Goal: Task Accomplishment & Management: Manage account settings

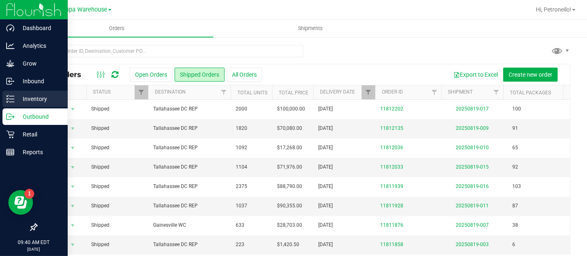
click at [30, 96] on p "Inventory" at bounding box center [39, 99] width 50 height 10
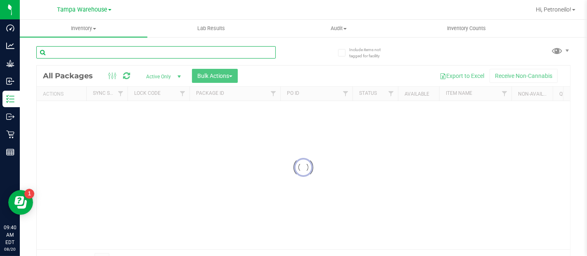
click at [117, 51] on input "text" at bounding box center [156, 52] width 240 height 12
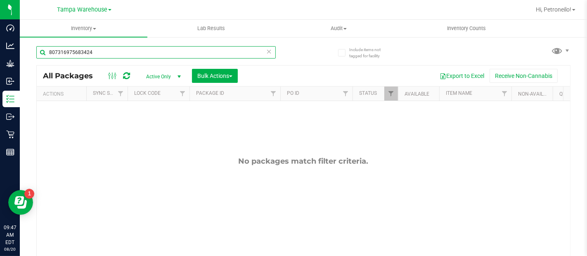
click at [71, 53] on input "807316975683424" at bounding box center [156, 52] width 240 height 12
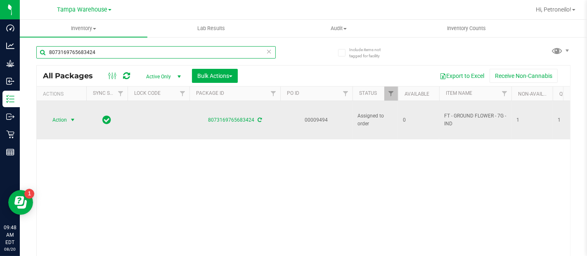
type input "8073169765683424"
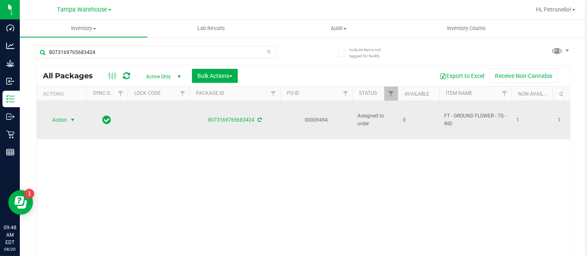
click at [72, 120] on span "select" at bounding box center [72, 120] width 7 height 7
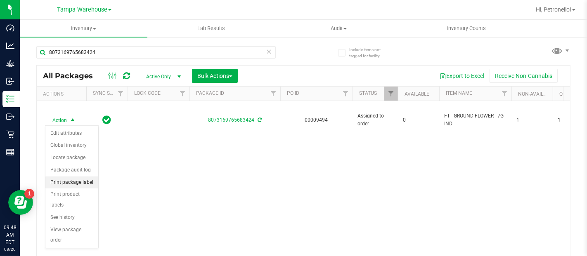
click at [69, 185] on li "Print package label" at bounding box center [71, 183] width 53 height 12
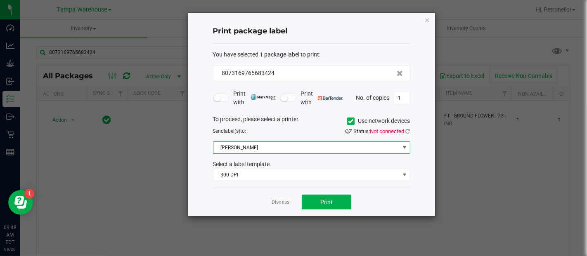
click at [402, 147] on span at bounding box center [404, 148] width 7 height 7
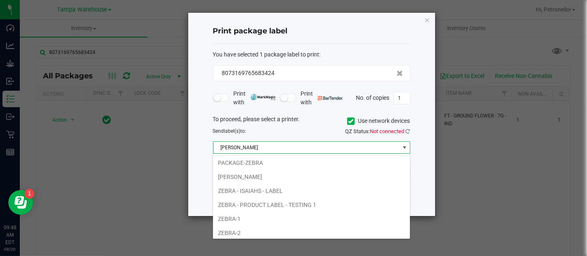
scroll to position [56, 0]
click at [307, 200] on li "ZEBRA - PRODUCT LABEL - TESTING 1" at bounding box center [311, 205] width 197 height 14
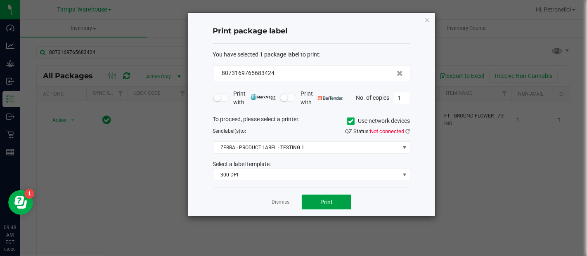
click at [319, 199] on button "Print" at bounding box center [327, 202] width 50 height 15
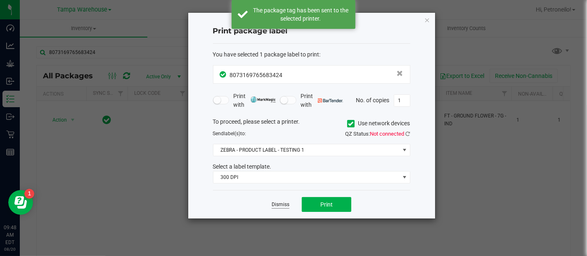
click at [278, 202] on link "Dismiss" at bounding box center [281, 205] width 18 height 7
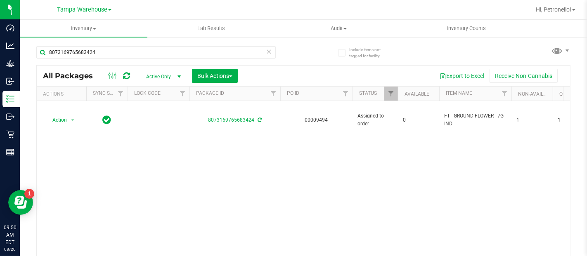
click at [266, 49] on icon at bounding box center [269, 51] width 6 height 10
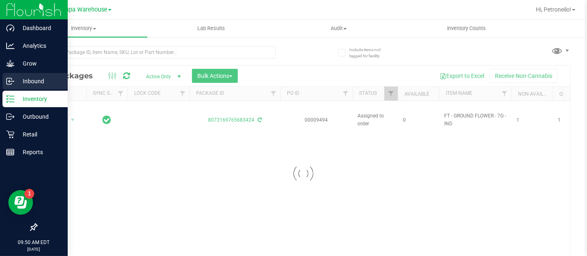
click at [11, 80] on icon at bounding box center [10, 81] width 8 height 8
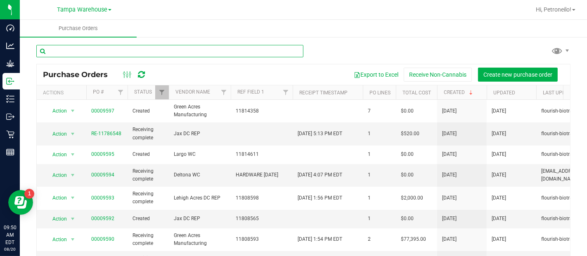
click at [138, 50] on input "text" at bounding box center [169, 51] width 267 height 12
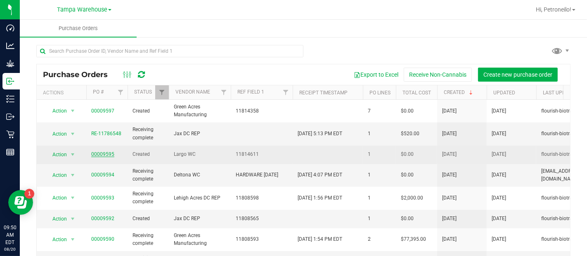
click at [106, 152] on link "00009595" at bounding box center [102, 155] width 23 height 6
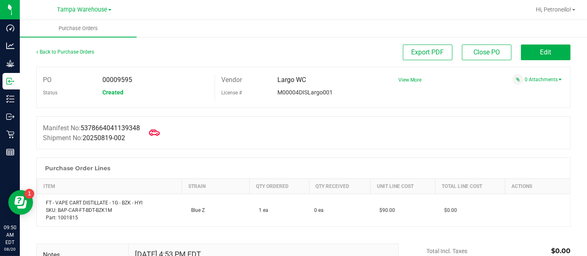
click at [159, 132] on icon at bounding box center [154, 133] width 11 height 6
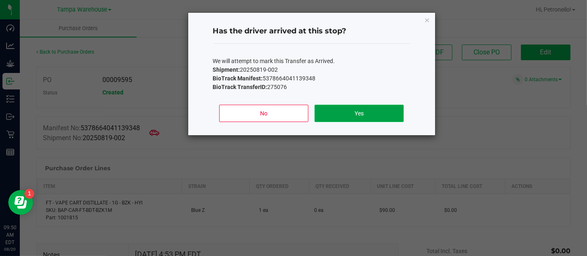
click at [337, 114] on button "Yes" at bounding box center [359, 113] width 89 height 17
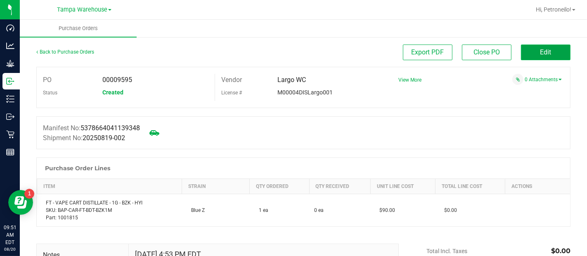
click at [525, 55] on button "Edit" at bounding box center [546, 53] width 50 height 16
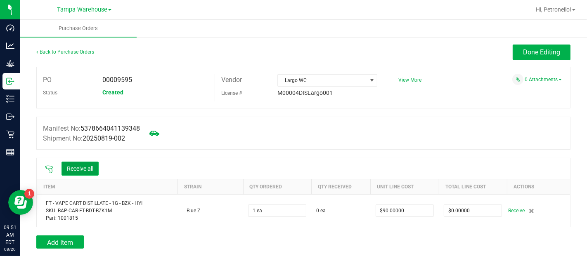
click at [85, 168] on button "Receive all" at bounding box center [80, 169] width 37 height 14
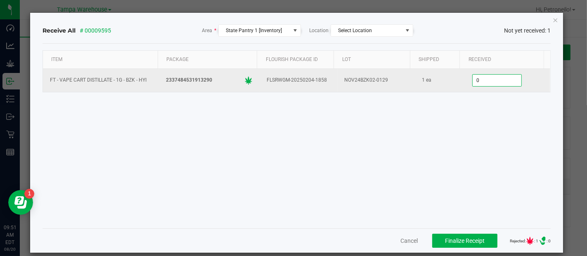
click at [473, 78] on input "0" at bounding box center [497, 81] width 49 height 12
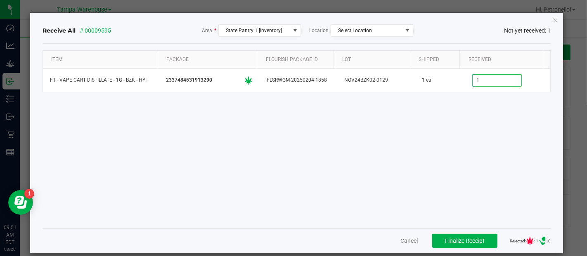
type input "1 ea"
click at [429, 114] on div "Item Package Flourish Package ID Lot Shipped Received FT - VAPE CART DISTILLATE…" at bounding box center [297, 136] width 508 height 172
click at [445, 240] on span "Finalize Receipt" at bounding box center [465, 241] width 40 height 7
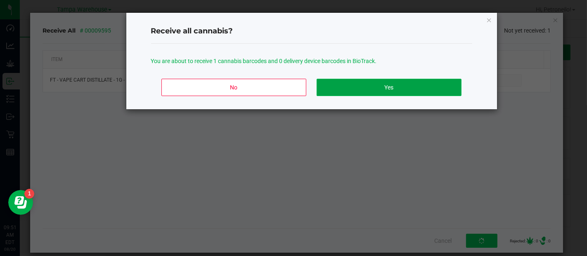
click at [406, 88] on button "Yes" at bounding box center [389, 87] width 145 height 17
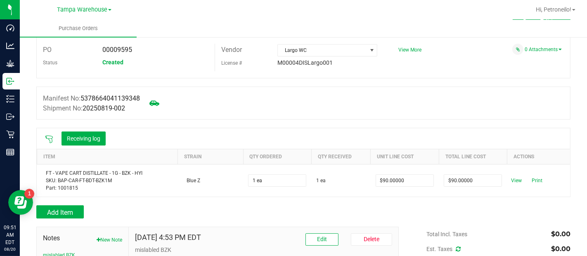
scroll to position [30, 0]
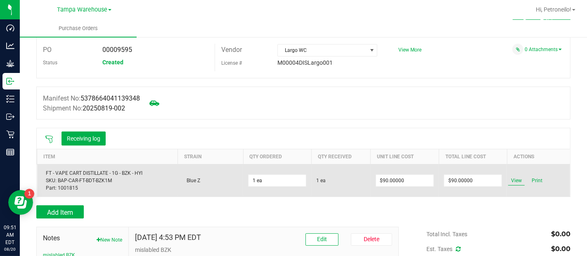
click at [509, 182] on span "View" at bounding box center [516, 181] width 17 height 10
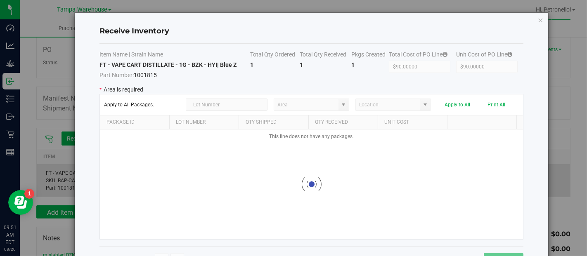
type input "State Pantry 1"
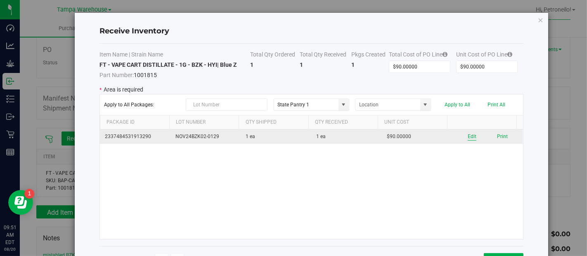
click at [468, 136] on button "Edit" at bounding box center [472, 137] width 9 height 8
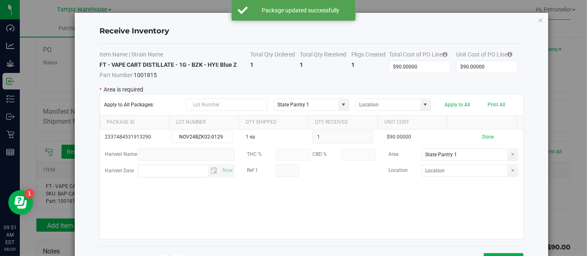
click at [510, 157] on span at bounding box center [513, 155] width 7 height 7
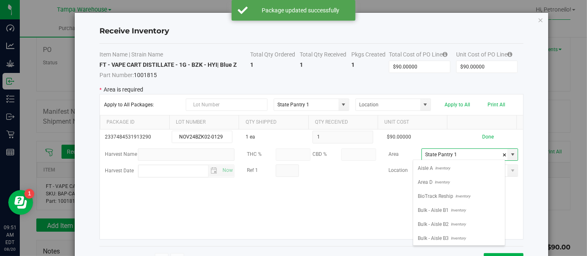
scroll to position [12, 92]
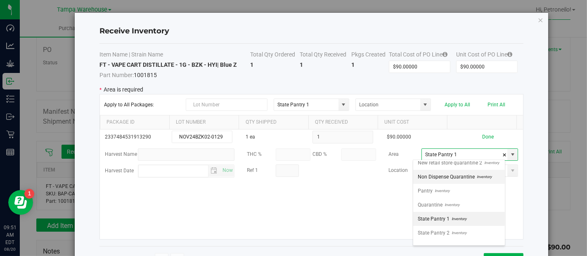
click at [453, 183] on span "Non Dispense Quarantine" at bounding box center [446, 177] width 57 height 12
type input "Non Dispense Quarantine"
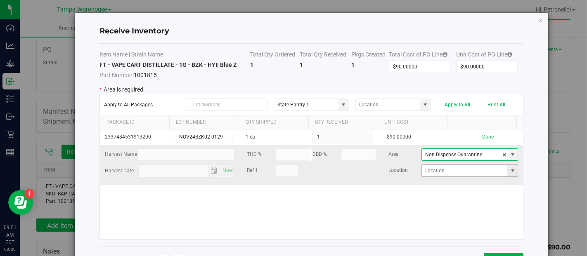
click at [510, 169] on span at bounding box center [513, 171] width 7 height 7
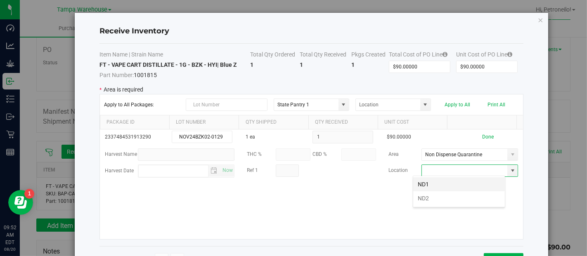
click at [465, 186] on li "ND1" at bounding box center [459, 185] width 92 height 14
type input "ND1"
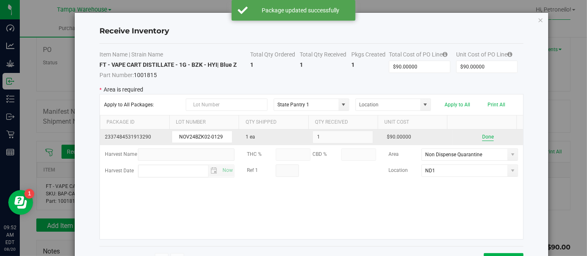
click at [482, 138] on button "Done" at bounding box center [488, 137] width 12 height 8
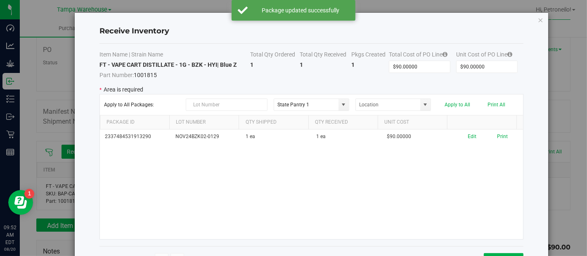
scroll to position [29, 0]
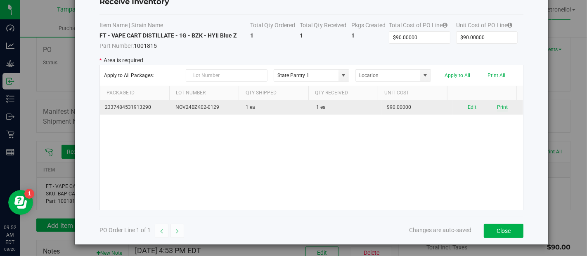
click at [497, 107] on button "Print" at bounding box center [502, 108] width 11 height 8
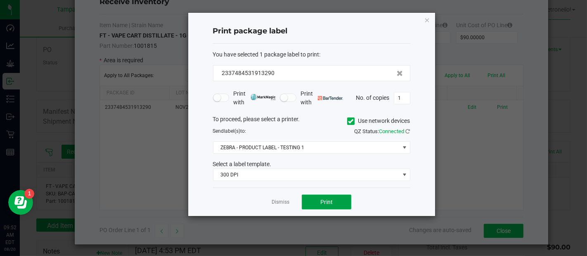
click at [326, 199] on span "Print" at bounding box center [326, 202] width 12 height 7
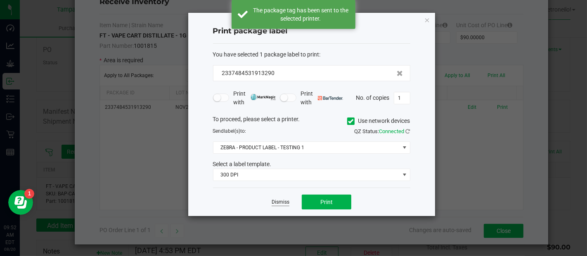
click at [283, 199] on link "Dismiss" at bounding box center [281, 202] width 18 height 7
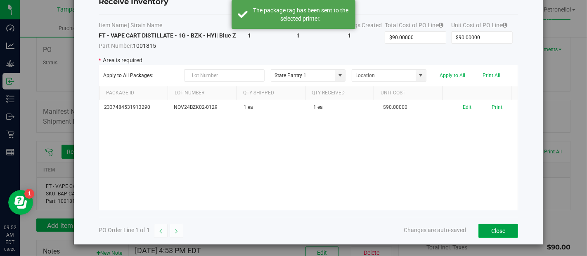
click at [486, 225] on button "Close" at bounding box center [499, 231] width 40 height 14
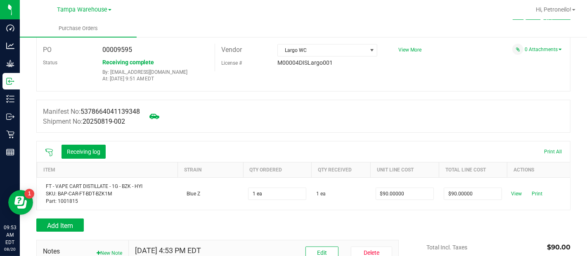
scroll to position [0, 0]
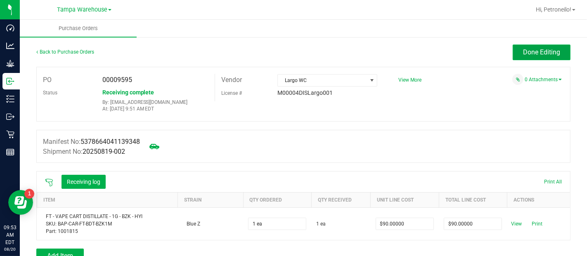
click at [523, 55] on span "Done Editing" at bounding box center [541, 52] width 37 height 8
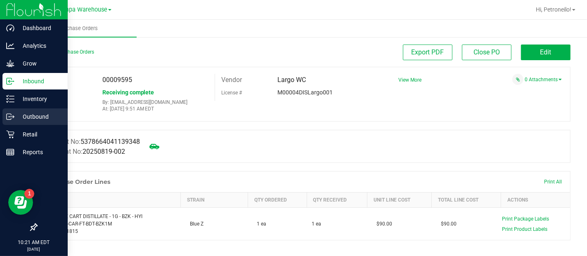
click at [17, 117] on p "Outbound" at bounding box center [39, 117] width 50 height 10
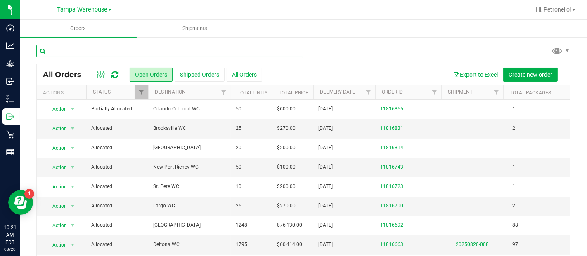
click at [222, 49] on input "text" at bounding box center [169, 51] width 267 height 12
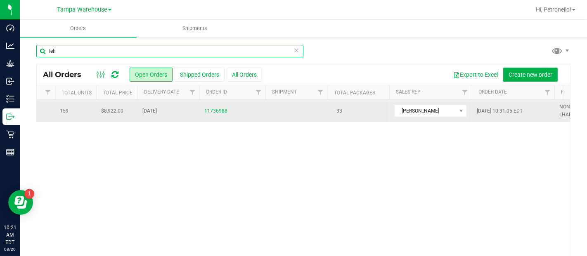
scroll to position [0, 92]
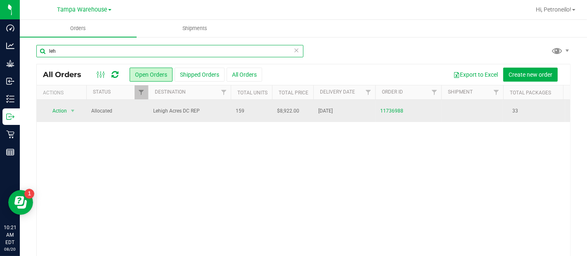
type input "leh"
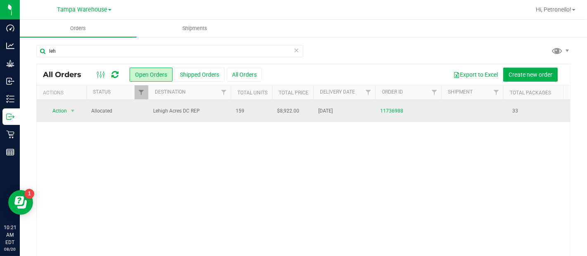
click at [205, 105] on td "Lehigh Acres DC REP" at bounding box center [189, 111] width 83 height 22
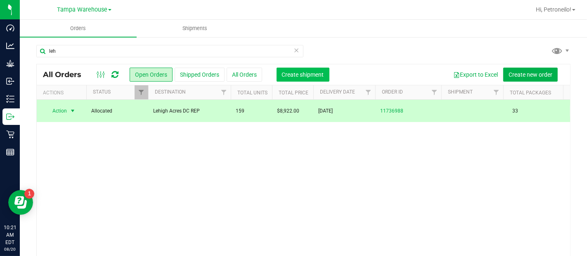
click at [299, 72] on span "Create shipment" at bounding box center [303, 74] width 42 height 7
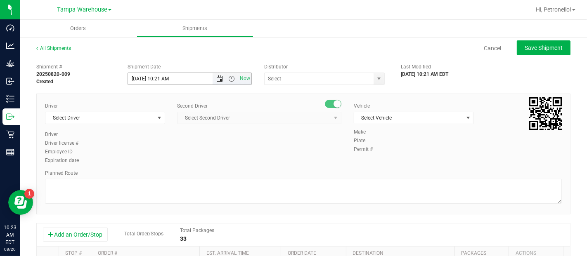
click at [218, 78] on span "Open the date view" at bounding box center [220, 79] width 7 height 7
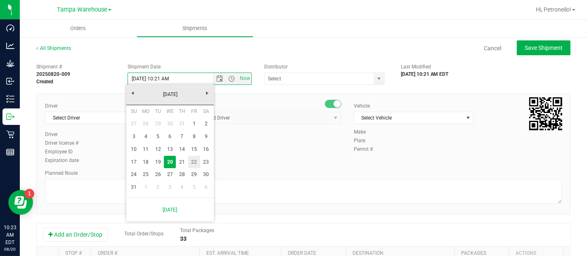
click at [191, 163] on link "22" at bounding box center [194, 162] width 12 height 13
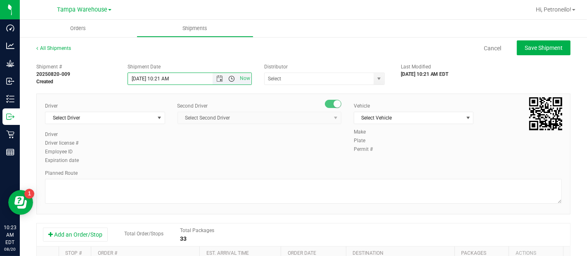
click at [229, 78] on span "Open the time view" at bounding box center [232, 79] width 7 height 7
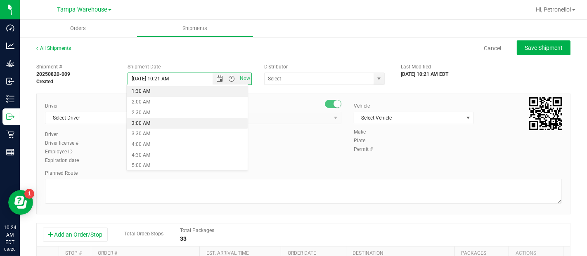
scroll to position [63, 0]
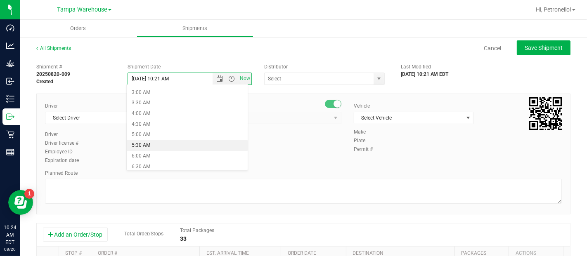
click at [188, 149] on li "5:30 AM" at bounding box center [187, 145] width 121 height 11
type input "8/22/2025 5:30 AM"
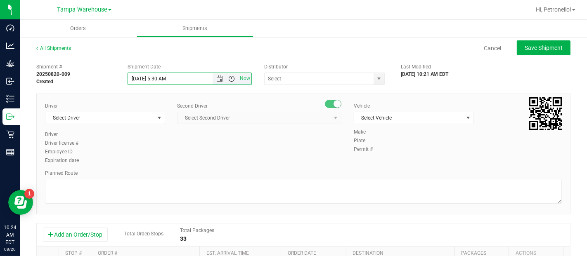
click at [230, 76] on span "Open the time view" at bounding box center [232, 79] width 7 height 7
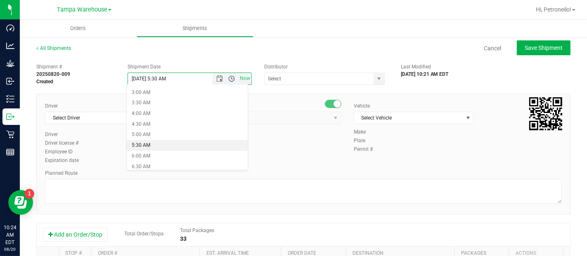
click at [230, 76] on span "Open the time view" at bounding box center [232, 79] width 7 height 7
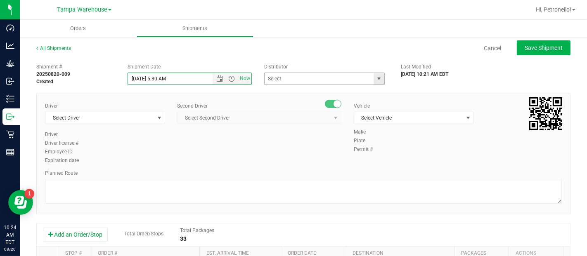
click at [376, 79] on span "select" at bounding box center [379, 79] width 7 height 7
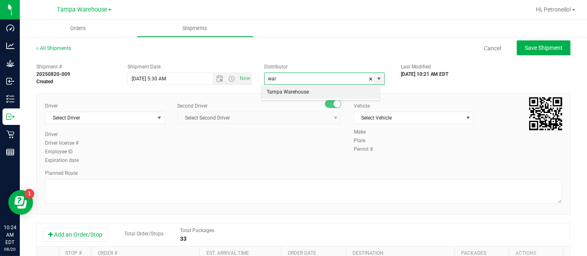
click at [297, 91] on li "Tampa Warehouse" at bounding box center [321, 92] width 118 height 12
type input "Tampa Warehouse"
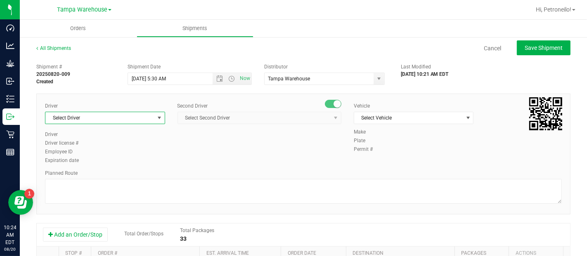
click at [159, 119] on span "select" at bounding box center [159, 118] width 7 height 7
click at [123, 149] on li "Nicholas Pinero - 100007191" at bounding box center [103, 152] width 117 height 12
type input "pin"
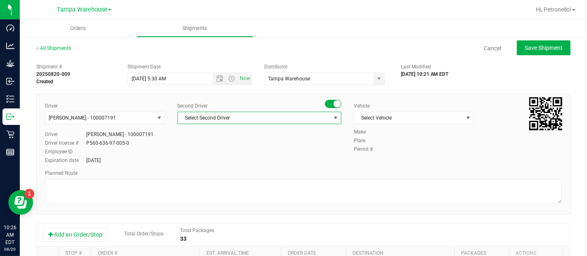
click at [332, 117] on span "select" at bounding box center [335, 118] width 7 height 7
type input "nata"
click at [264, 148] on li "Anthony Natale - 100007427" at bounding box center [256, 152] width 161 height 12
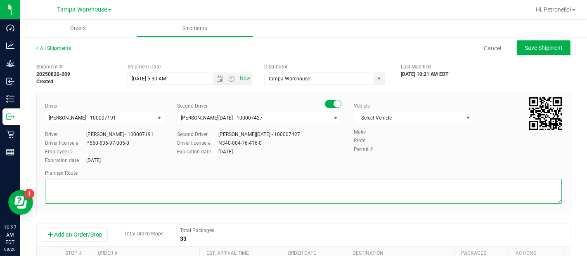
click at [350, 188] on textarea at bounding box center [303, 191] width 517 height 25
click at [80, 187] on textarea at bounding box center [303, 191] width 517 height 25
click at [82, 187] on textarea at bounding box center [303, 191] width 517 height 25
click at [114, 185] on textarea at bounding box center [303, 191] width 517 height 25
type textarea "NON DISP TPADC > LHADC"
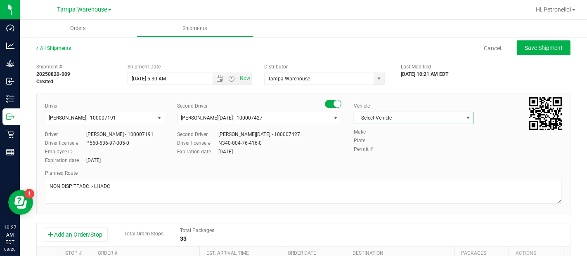
click at [414, 119] on span "Select Vehicle" at bounding box center [408, 118] width 109 height 12
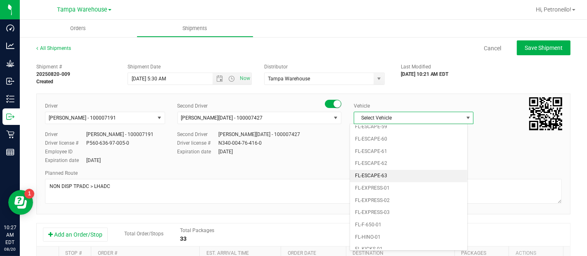
scroll to position [128, 0]
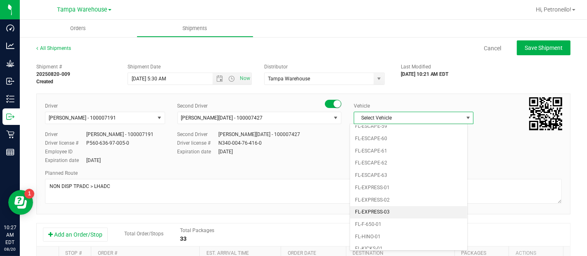
click at [369, 207] on li "FL-EXPRESS-03" at bounding box center [408, 212] width 117 height 12
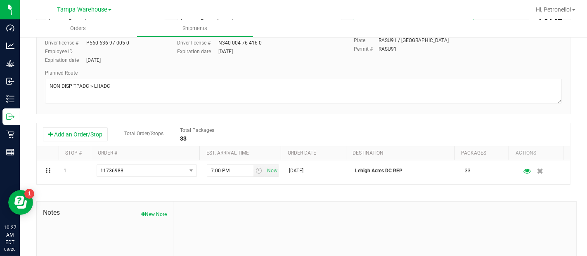
scroll to position [99, 0]
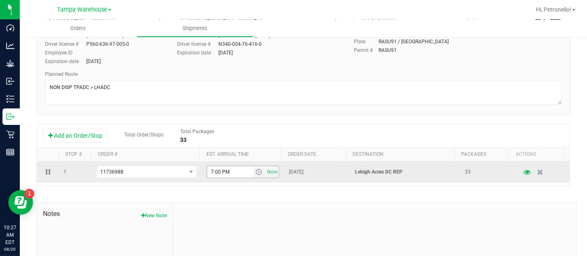
click at [256, 169] on span "select" at bounding box center [259, 172] width 7 height 7
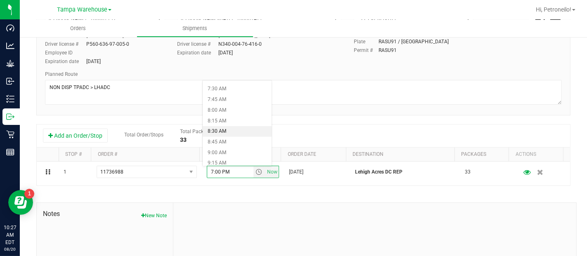
scroll to position [317, 0]
click at [214, 143] on li "8:45 AM" at bounding box center [237, 141] width 69 height 11
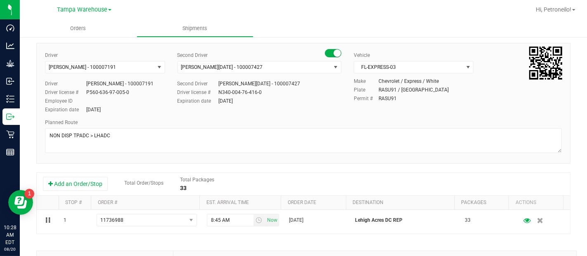
scroll to position [0, 0]
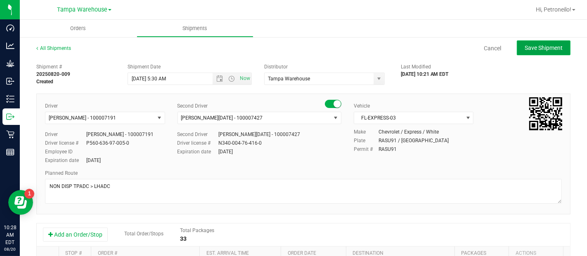
click at [525, 46] on span "Save Shipment" at bounding box center [544, 48] width 38 height 7
type input "8/22/2025 9:30 AM"
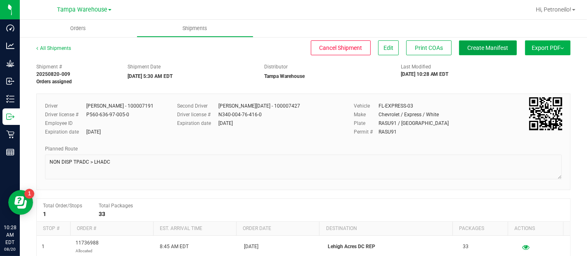
click at [485, 45] on span "Create Manifest" at bounding box center [488, 48] width 41 height 7
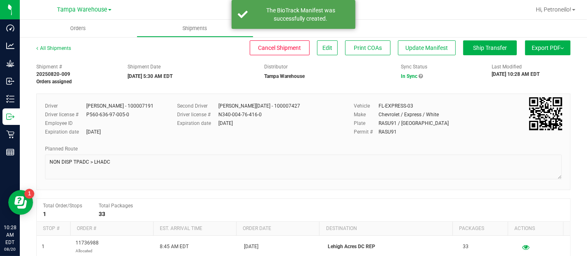
click at [534, 46] on button "Export PDF" at bounding box center [547, 47] width 45 height 15
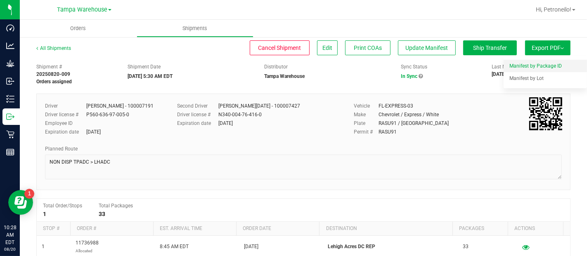
click at [522, 65] on span "Manifest by Package ID" at bounding box center [536, 66] width 52 height 6
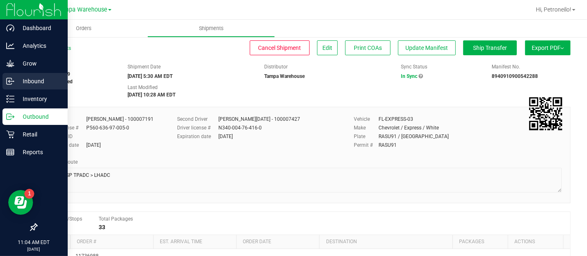
click at [17, 81] on p "Inbound" at bounding box center [39, 81] width 50 height 10
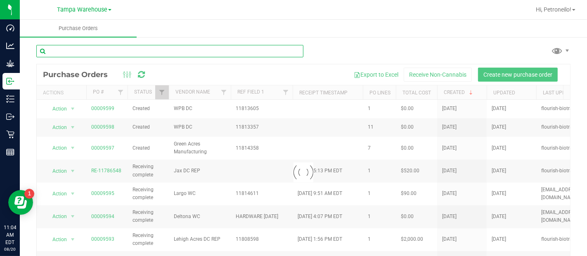
click at [92, 51] on input "text" at bounding box center [169, 51] width 267 height 12
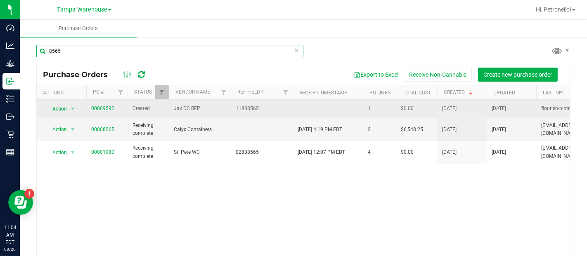
type input "8565"
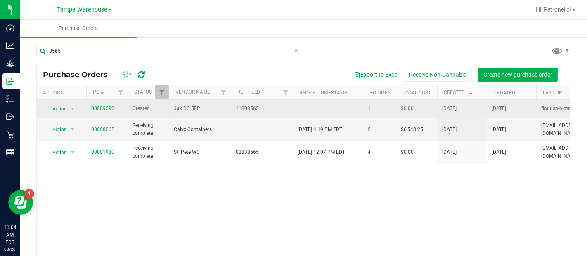
click at [100, 106] on link "00009592" at bounding box center [102, 109] width 23 height 6
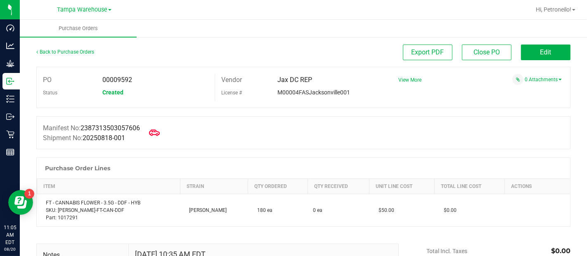
click at [157, 131] on icon at bounding box center [154, 133] width 11 height 6
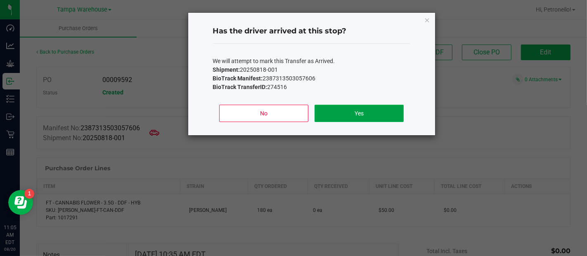
click at [360, 108] on button "Yes" at bounding box center [359, 113] width 89 height 17
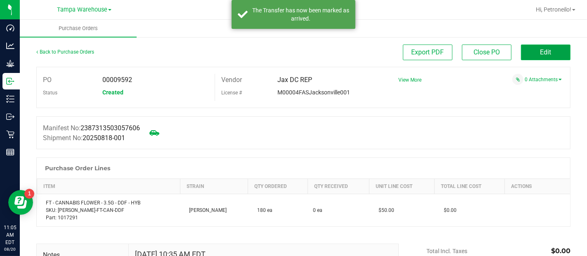
click at [539, 47] on button "Edit" at bounding box center [546, 53] width 50 height 16
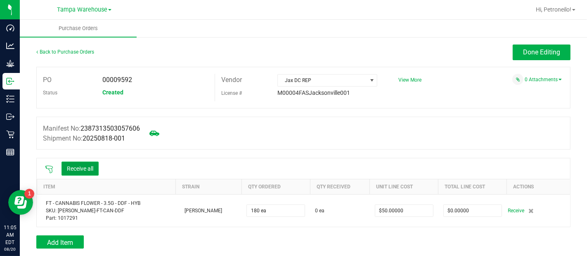
click at [84, 170] on button "Receive all" at bounding box center [80, 169] width 37 height 14
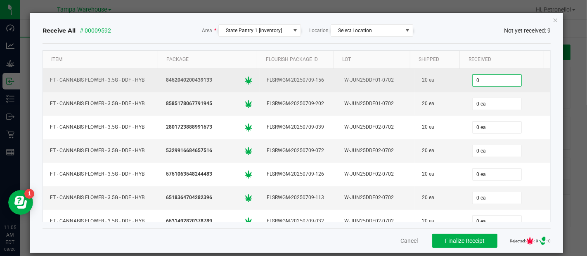
click at [480, 79] on input "0" at bounding box center [497, 81] width 49 height 12
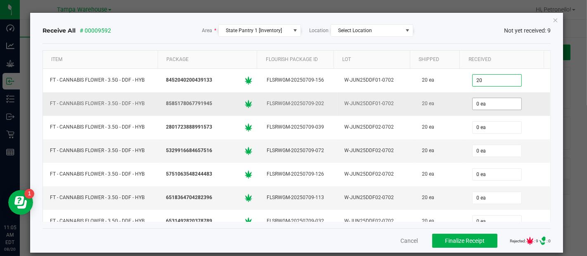
type input "20 ea"
click at [473, 101] on input "0" at bounding box center [497, 104] width 49 height 12
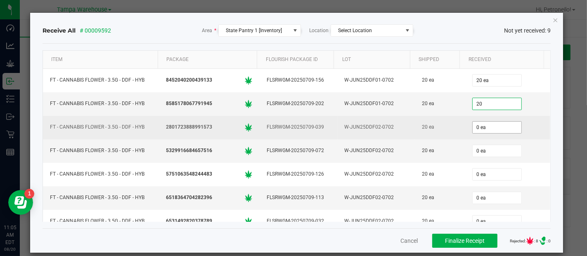
type input "20 ea"
click at [473, 123] on input "0" at bounding box center [497, 128] width 49 height 12
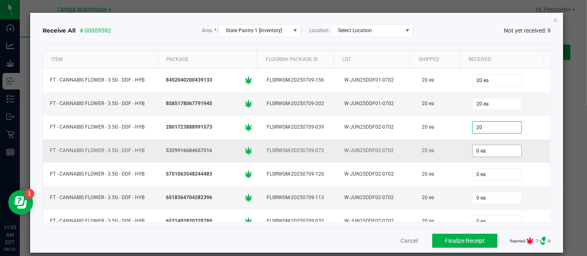
type input "20 ea"
click at [473, 150] on input "0" at bounding box center [497, 151] width 49 height 12
type input "20 ea"
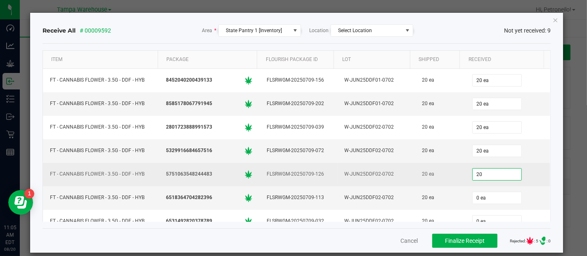
scroll to position [55, 0]
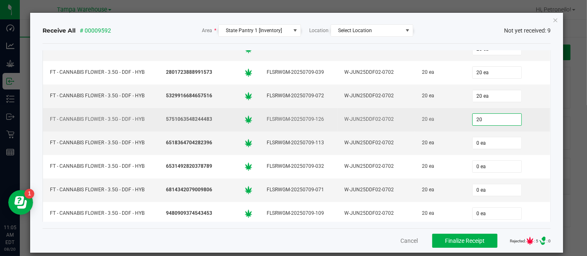
type input "20 ea"
type input "0 ea"
type input "20 ea"
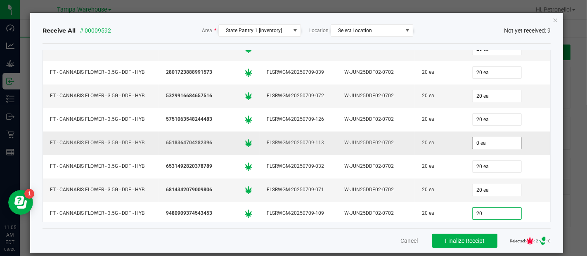
type input "20"
type input "0"
type input "20 ea"
click at [473, 142] on input "0" at bounding box center [497, 144] width 49 height 12
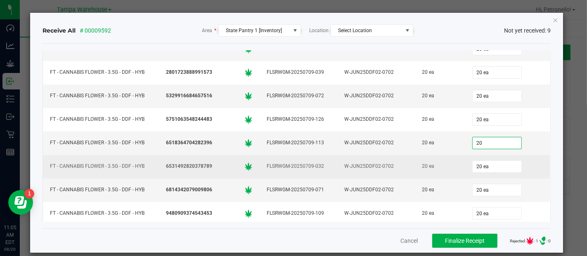
scroll to position [8, 0]
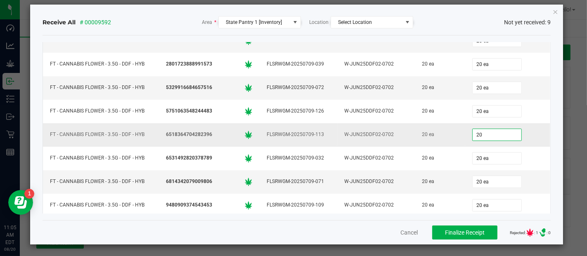
type input "20 ea"
click at [511, 139] on div "20 ea" at bounding box center [507, 135] width 75 height 17
click at [462, 230] on span "Finalize Receipt" at bounding box center [465, 233] width 40 height 7
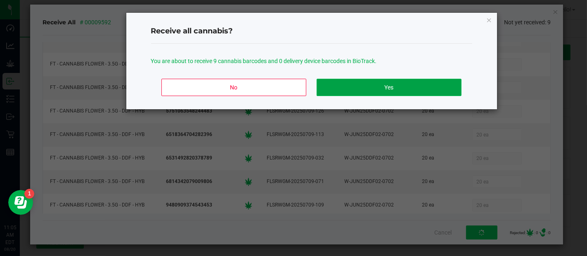
click at [396, 89] on button "Yes" at bounding box center [389, 87] width 145 height 17
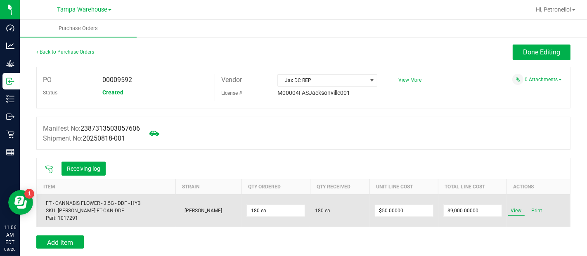
click at [508, 211] on span "View" at bounding box center [516, 211] width 17 height 10
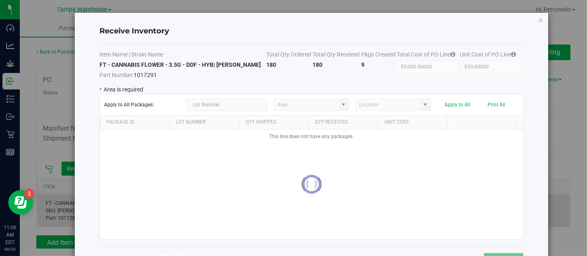
type input "State Pantry 1"
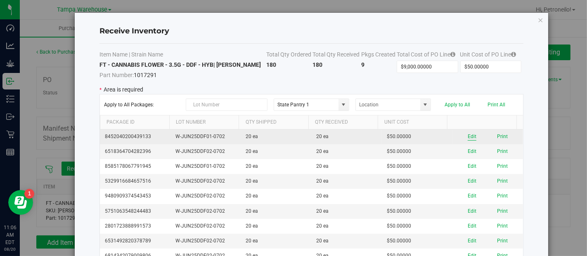
click at [468, 135] on button "Edit" at bounding box center [472, 137] width 9 height 8
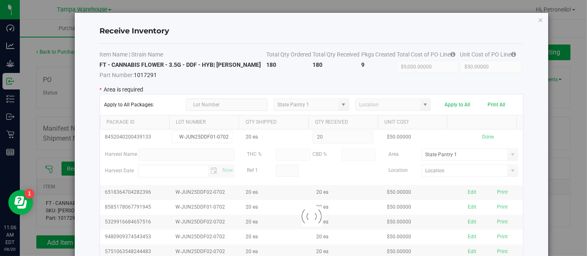
scroll to position [0, 0]
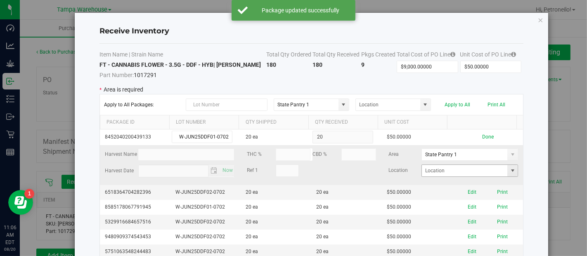
click at [510, 170] on span at bounding box center [513, 171] width 7 height 7
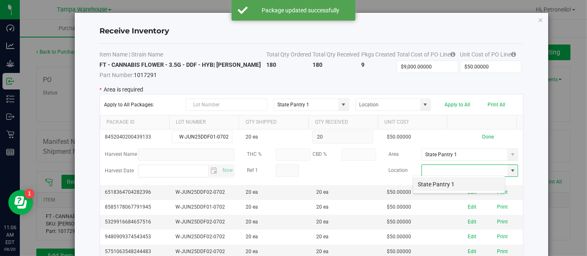
click at [455, 181] on li "State Pantry 1" at bounding box center [459, 185] width 92 height 14
type input "State Pantry 1"
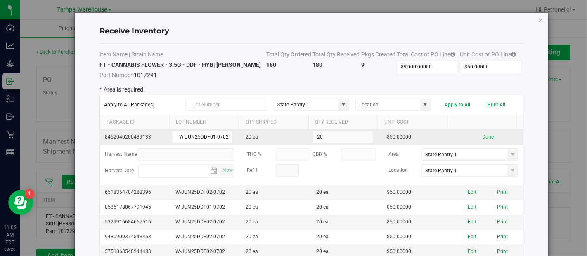
click at [482, 138] on button "Done" at bounding box center [488, 137] width 12 height 8
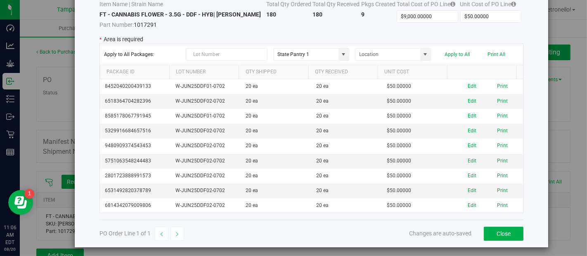
scroll to position [52, 0]
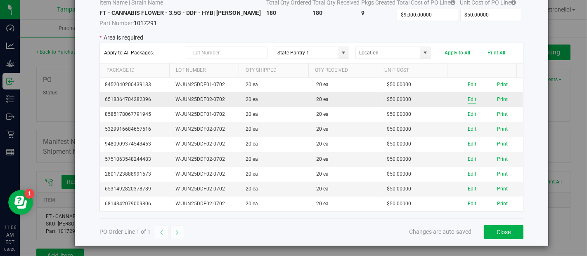
click at [468, 99] on button "Edit" at bounding box center [472, 100] width 9 height 8
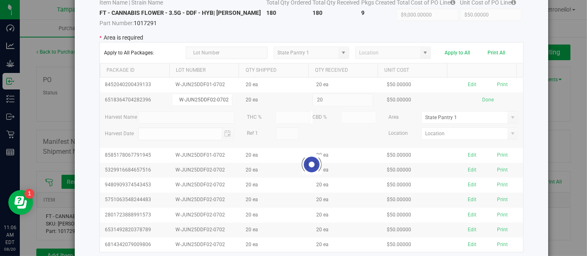
scroll to position [0, 0]
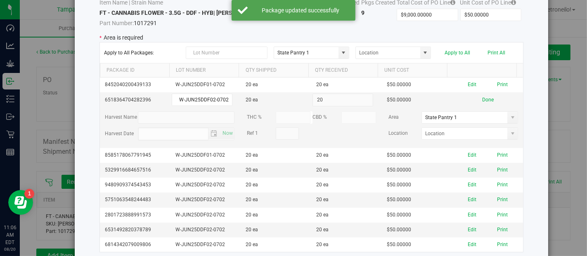
click at [510, 133] on span at bounding box center [513, 134] width 7 height 7
click at [453, 145] on li "State Pantry 1" at bounding box center [459, 147] width 92 height 14
type input "State Pantry 1"
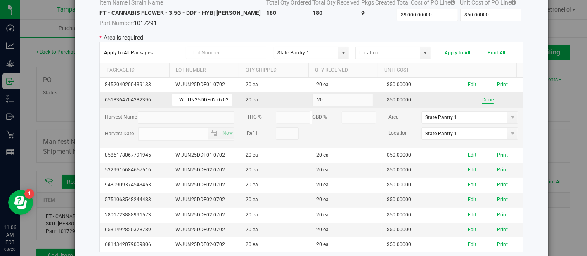
click at [482, 97] on button "Done" at bounding box center [488, 100] width 12 height 8
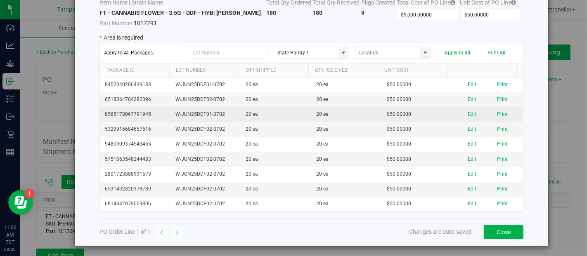
click at [468, 112] on button "Edit" at bounding box center [472, 115] width 9 height 8
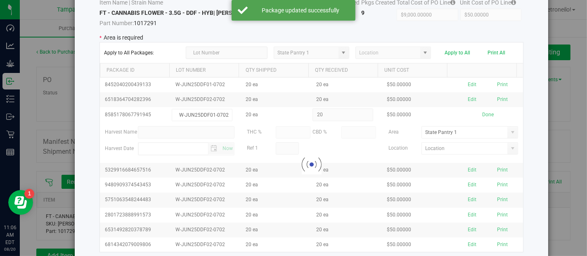
scroll to position [0, 0]
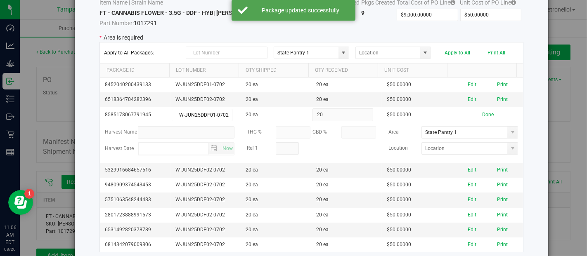
click at [510, 145] on span at bounding box center [513, 148] width 7 height 7
click at [456, 160] on li "State Pantry 1" at bounding box center [459, 162] width 92 height 14
type input "State Pantry 1"
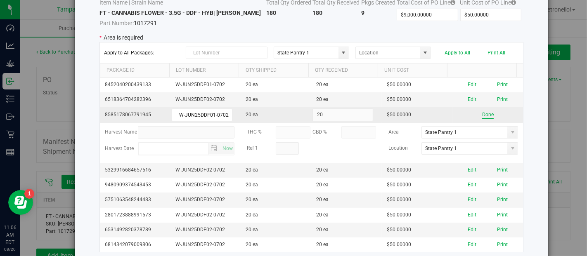
click at [482, 115] on button "Done" at bounding box center [488, 115] width 12 height 8
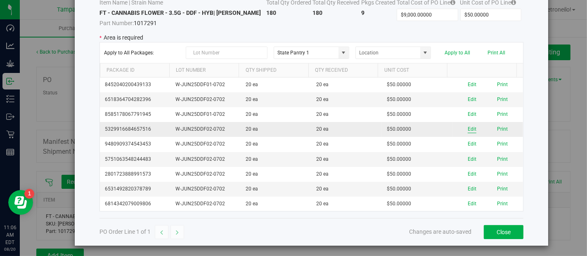
click at [468, 130] on button "Edit" at bounding box center [472, 130] width 9 height 8
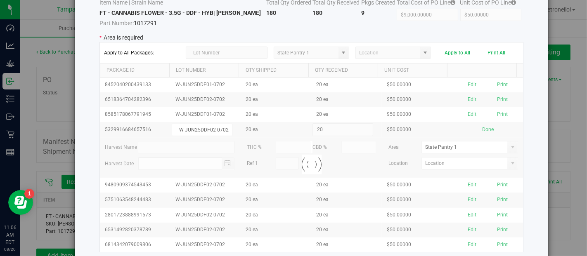
scroll to position [0, 0]
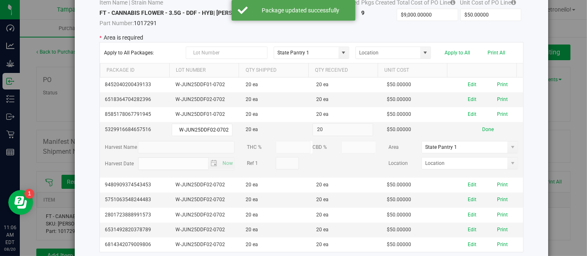
click at [510, 161] on span at bounding box center [513, 163] width 7 height 7
click at [458, 175] on li "State Pantry 1" at bounding box center [459, 177] width 92 height 14
type input "State Pantry 1"
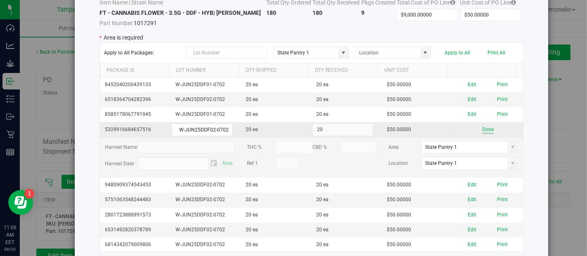
click at [482, 126] on button "Done" at bounding box center [488, 130] width 12 height 8
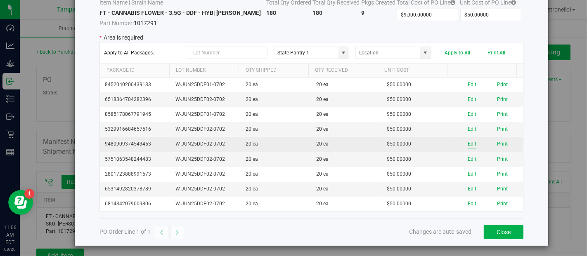
click at [468, 141] on button "Edit" at bounding box center [472, 144] width 9 height 8
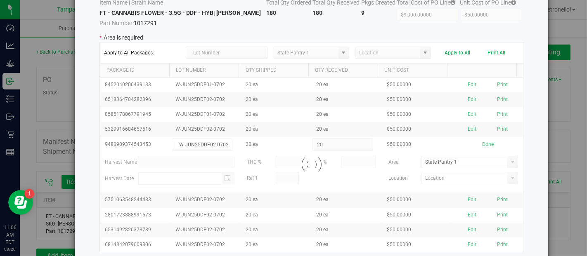
scroll to position [0, 0]
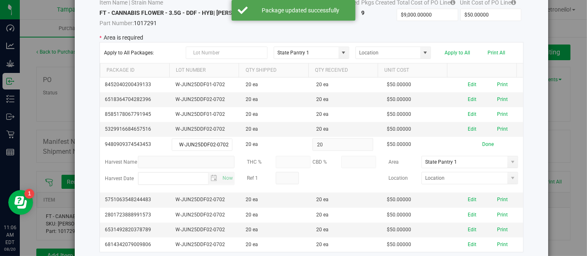
click at [510, 177] on span at bounding box center [513, 178] width 7 height 7
click at [448, 187] on li "State Pantry 1" at bounding box center [459, 192] width 92 height 14
type input "State Pantry 1"
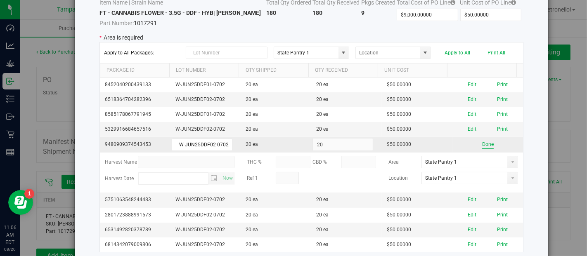
click at [482, 144] on button "Done" at bounding box center [488, 145] width 12 height 8
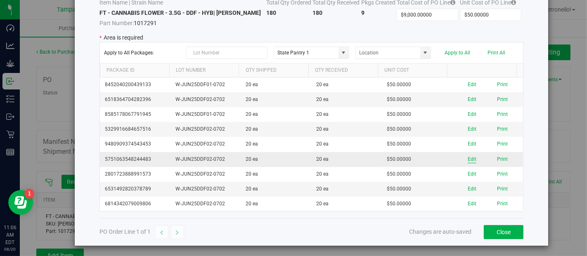
click at [468, 159] on button "Edit" at bounding box center [472, 160] width 9 height 8
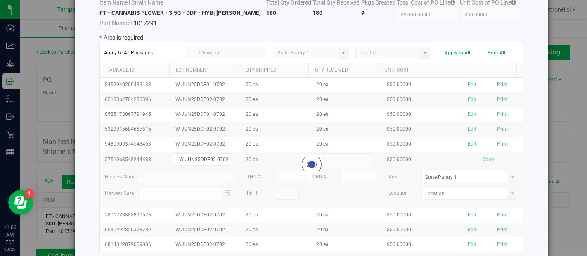
scroll to position [0, 0]
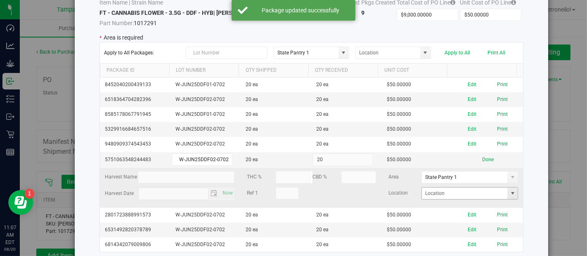
click at [510, 190] on span at bounding box center [513, 193] width 7 height 7
click at [457, 204] on li "State Pantry 1" at bounding box center [459, 206] width 92 height 14
type input "State Pantry 1"
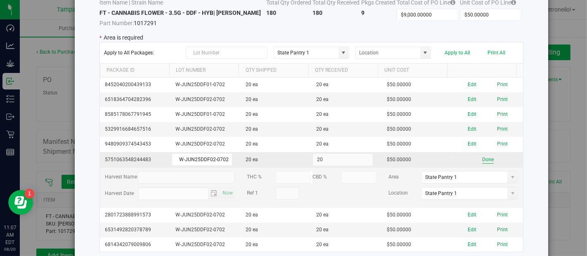
click at [482, 161] on button "Done" at bounding box center [488, 160] width 12 height 8
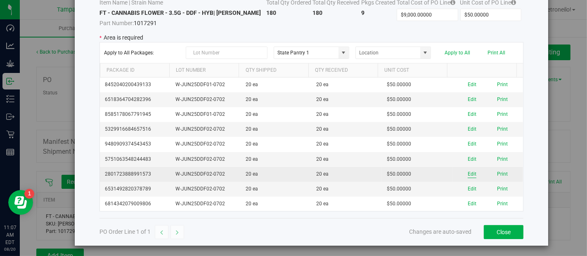
click at [468, 174] on button "Edit" at bounding box center [472, 175] width 9 height 8
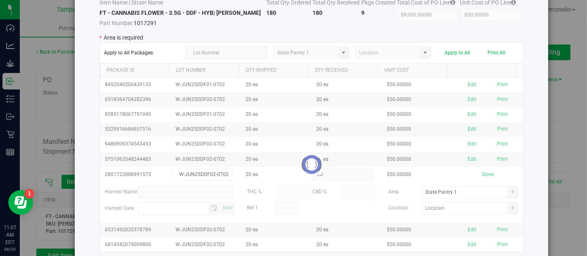
scroll to position [0, 0]
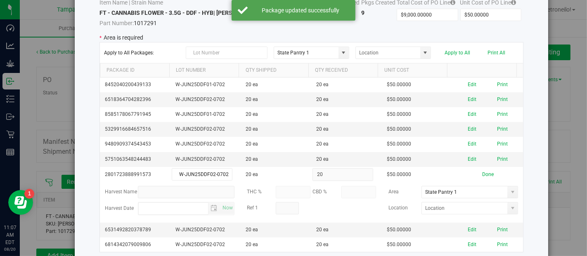
click at [510, 206] on span at bounding box center [513, 208] width 7 height 7
click at [456, 218] on li "State Pantry 1" at bounding box center [459, 221] width 92 height 14
type input "State Pantry 1"
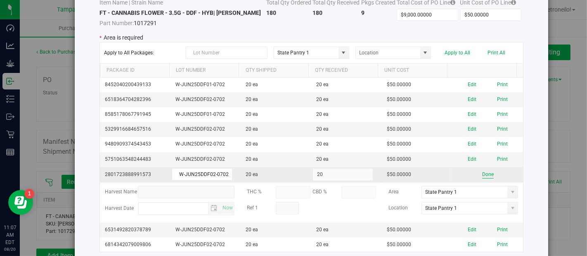
click at [482, 172] on button "Done" at bounding box center [488, 175] width 12 height 8
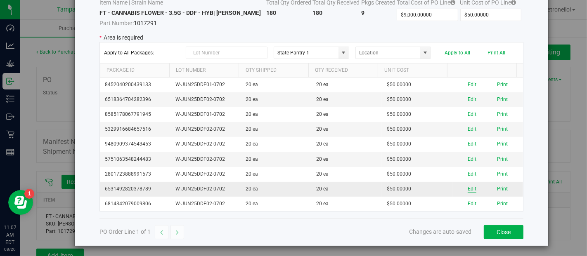
click at [468, 189] on button "Edit" at bounding box center [472, 189] width 9 height 8
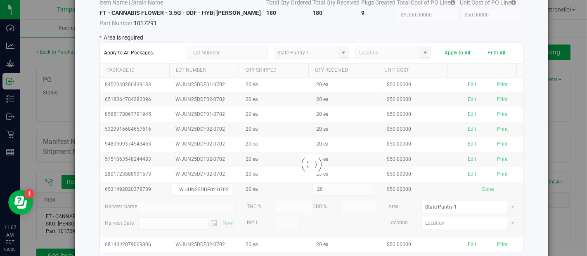
scroll to position [0, 0]
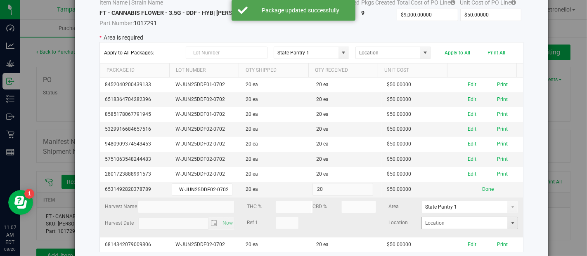
click at [510, 220] on span at bounding box center [513, 223] width 7 height 7
click at [449, 233] on li "State Pantry 1" at bounding box center [459, 236] width 92 height 14
type input "State Pantry 1"
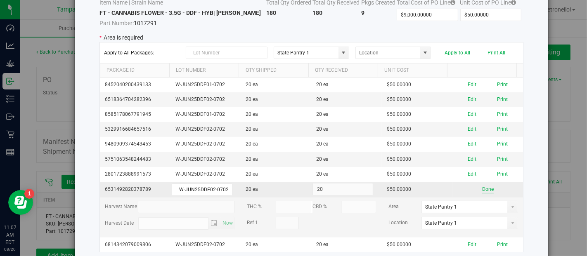
click at [482, 189] on button "Done" at bounding box center [488, 190] width 12 height 8
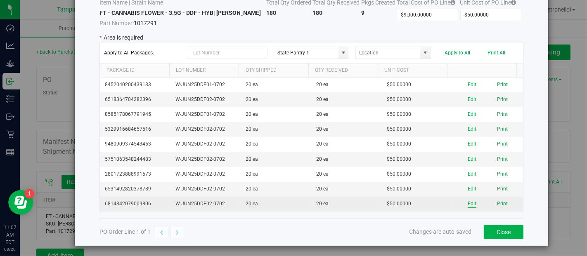
click at [468, 201] on button "Edit" at bounding box center [472, 204] width 9 height 8
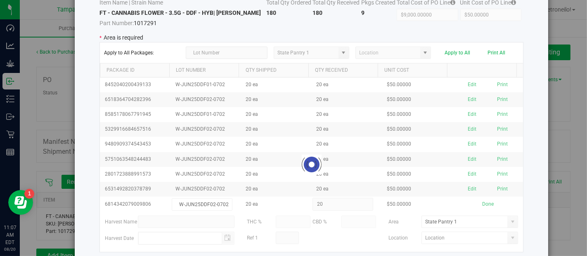
scroll to position [0, 0]
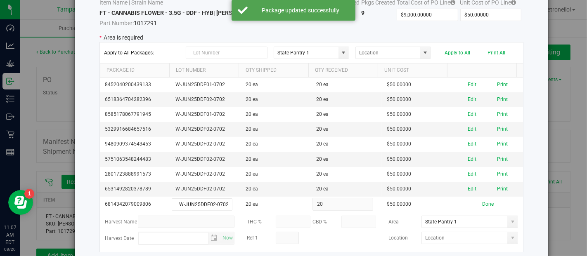
click at [510, 235] on span at bounding box center [513, 238] width 7 height 7
click at [472, 225] on li "State Pantry 1" at bounding box center [459, 222] width 92 height 14
type input "State Pantry 1"
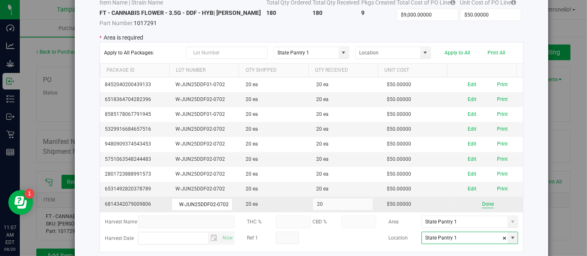
click at [482, 203] on button "Done" at bounding box center [488, 205] width 12 height 8
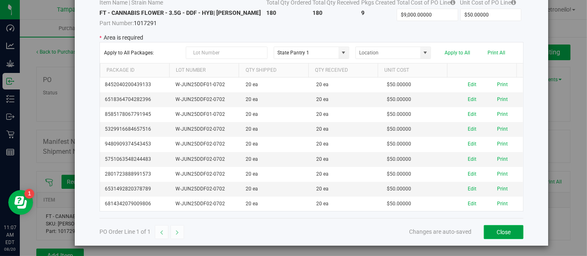
click at [492, 228] on button "Close" at bounding box center [504, 232] width 40 height 14
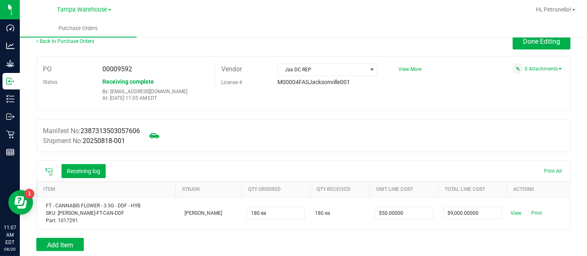
scroll to position [0, 0]
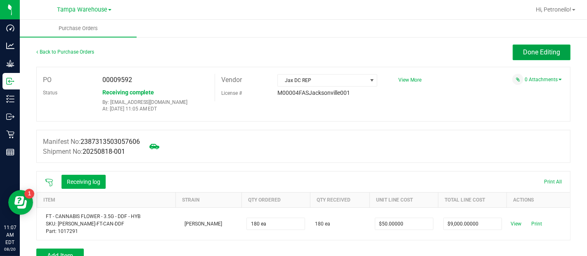
click at [514, 54] on button "Done Editing" at bounding box center [542, 53] width 58 height 16
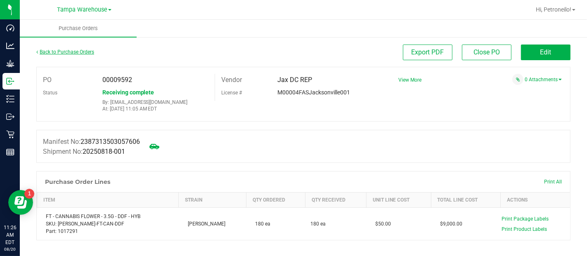
click at [87, 51] on link "Back to Purchase Orders" at bounding box center [65, 52] width 58 height 6
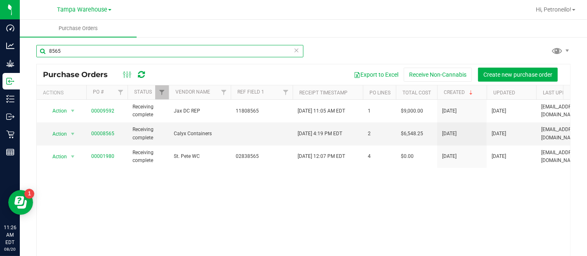
click at [87, 51] on input "8565" at bounding box center [169, 51] width 267 height 12
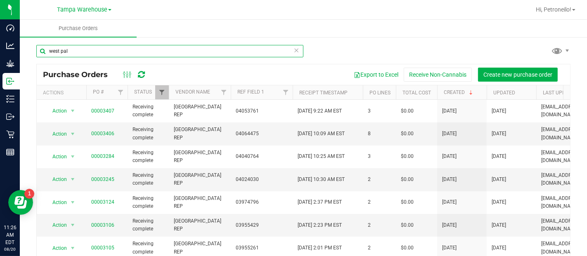
type input "west pal"
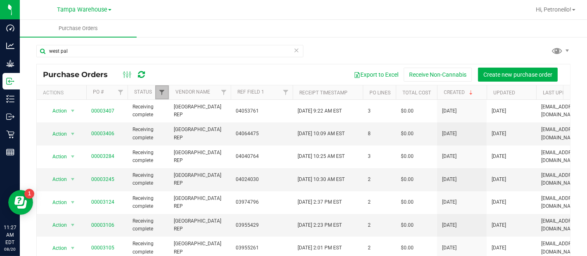
click at [159, 90] on span "Filter" at bounding box center [162, 92] width 7 height 7
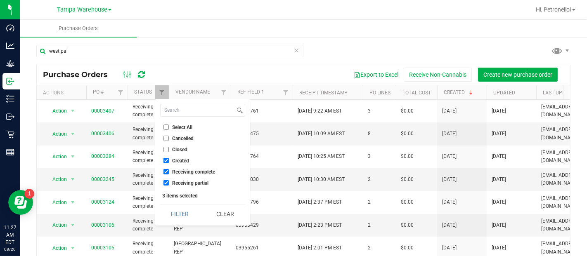
click at [170, 172] on label "Receiving complete" at bounding box center [190, 171] width 52 height 5
click at [169, 172] on input "Receiving complete" at bounding box center [166, 171] width 5 height 5
checkbox input "false"
click at [166, 183] on input "Receiving partial" at bounding box center [166, 182] width 5 height 5
checkbox input "false"
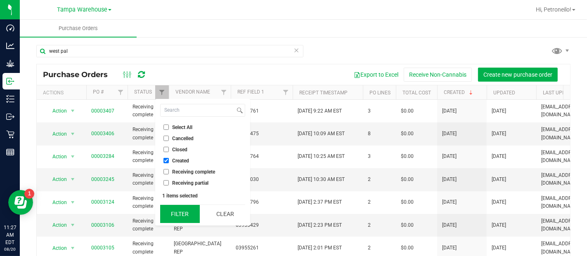
click at [173, 214] on button "Filter" at bounding box center [180, 214] width 40 height 18
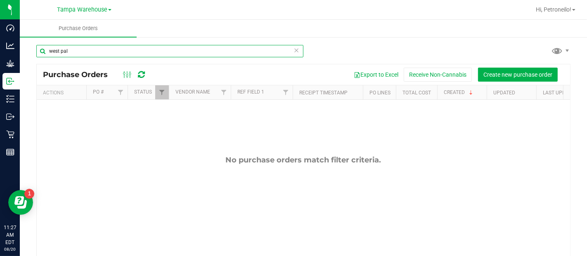
click at [88, 50] on input "west pal" at bounding box center [169, 51] width 267 height 12
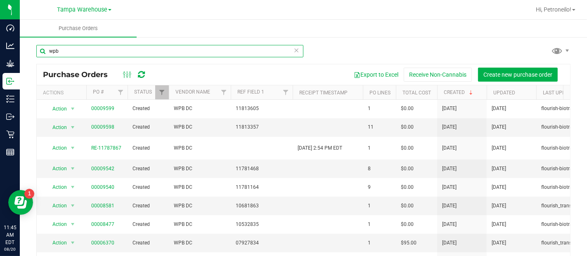
type input "wpb"
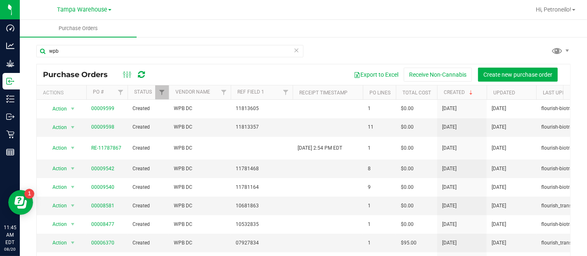
click at [294, 50] on icon at bounding box center [297, 50] width 6 height 10
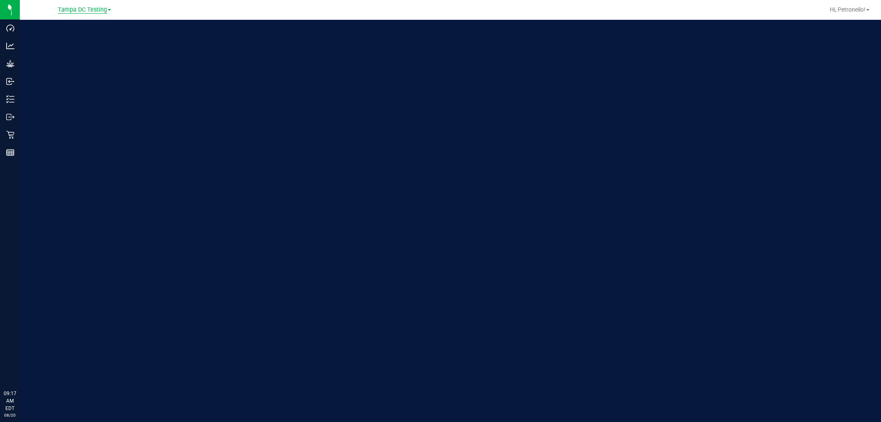
drag, startPoint x: 0, startPoint y: 0, endPoint x: 95, endPoint y: 11, distance: 96.0
click at [95, 11] on span "Tampa DC Testing" at bounding box center [82, 9] width 49 height 7
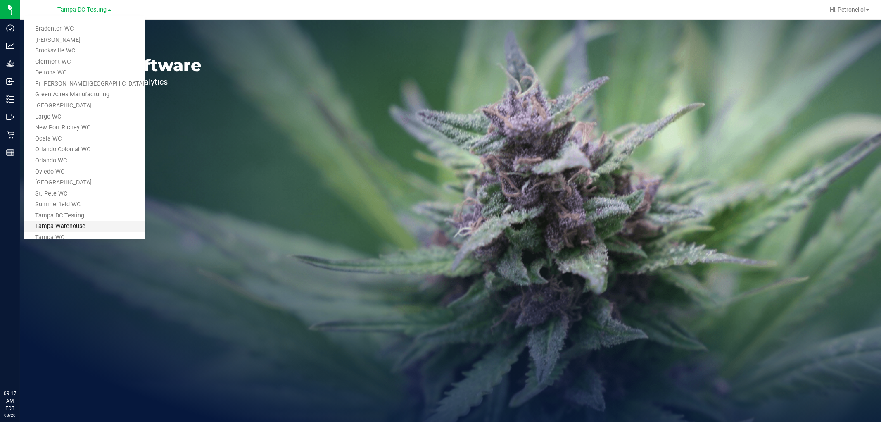
click at [68, 224] on link "Tampa Warehouse" at bounding box center [84, 226] width 121 height 11
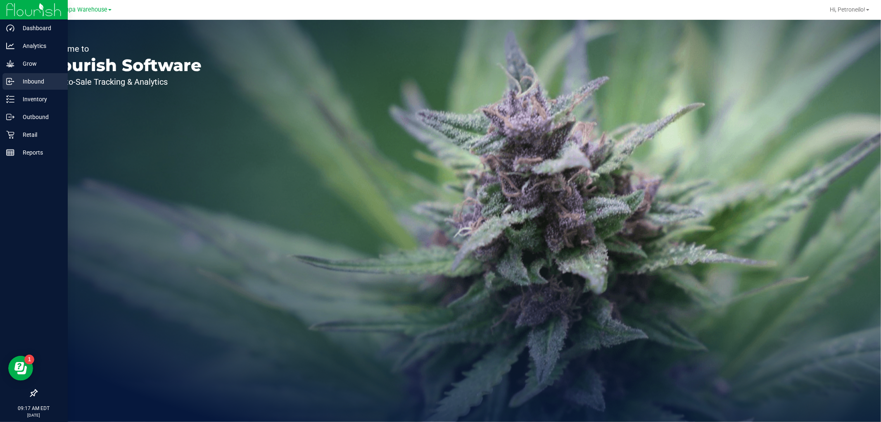
click at [46, 83] on p "Inbound" at bounding box center [39, 81] width 50 height 10
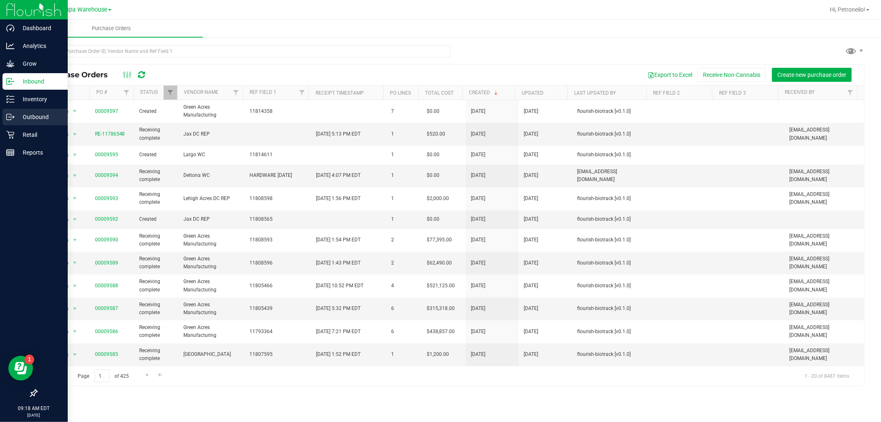
click at [31, 116] on p "Outbound" at bounding box center [39, 117] width 50 height 10
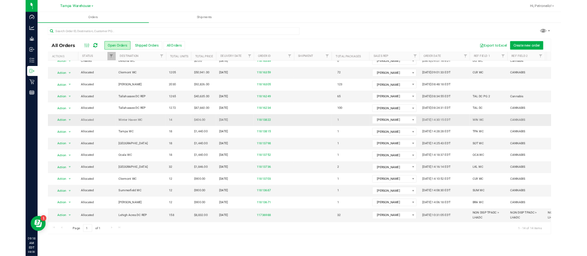
scroll to position [17, 0]
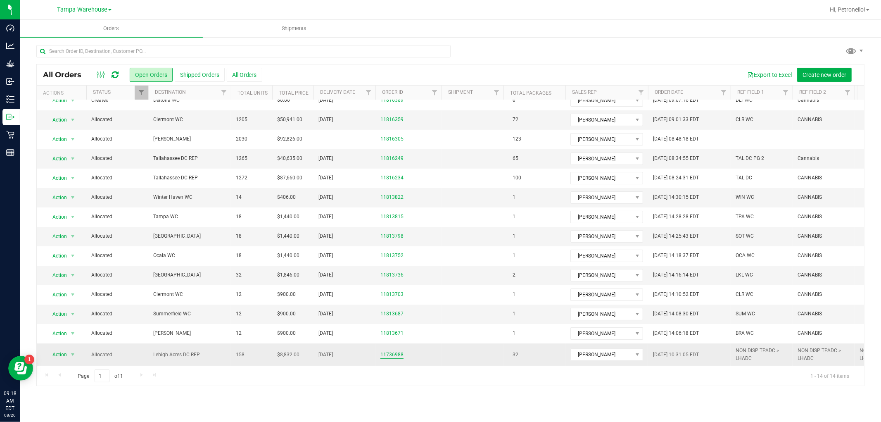
click at [394, 351] on link "11736988" at bounding box center [391, 355] width 23 height 8
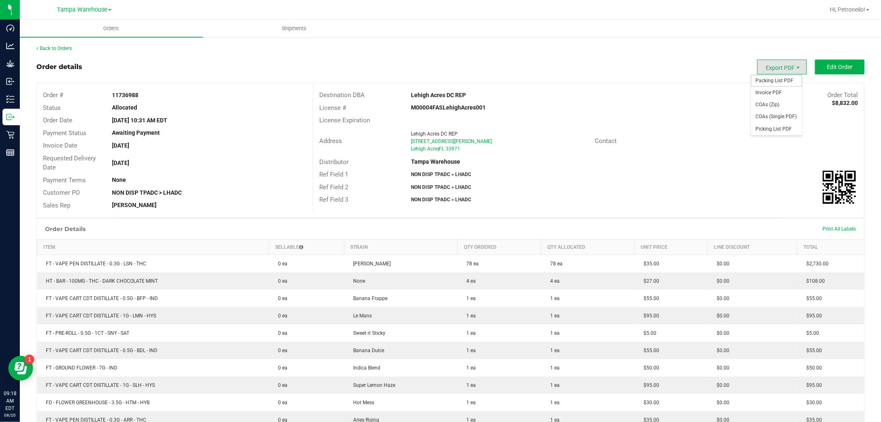
click at [769, 80] on span "Packing List PDF" at bounding box center [776, 81] width 51 height 12
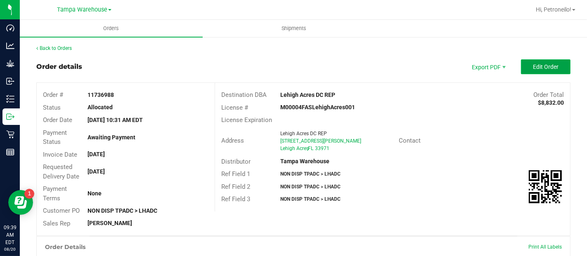
click at [529, 70] on button "Edit Order" at bounding box center [546, 66] width 50 height 15
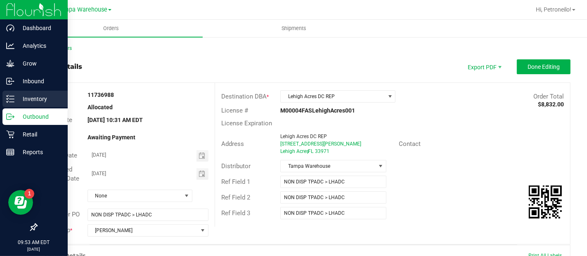
click at [24, 100] on p "Inventory" at bounding box center [39, 99] width 50 height 10
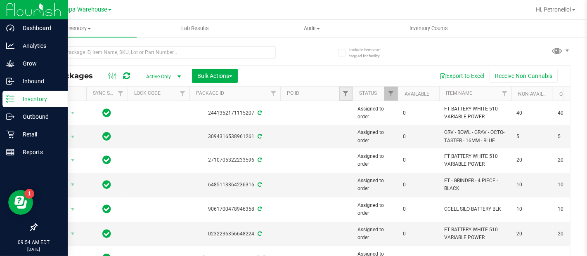
click at [341, 91] on link "Filter" at bounding box center [346, 94] width 14 height 14
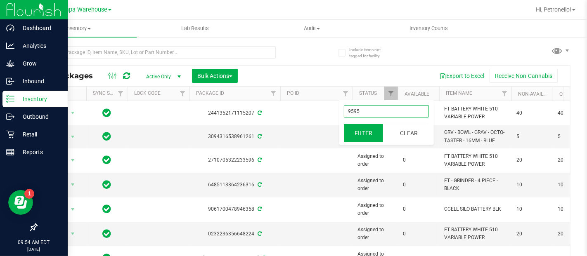
type input "9595"
click at [362, 128] on button "Filter" at bounding box center [364, 133] width 40 height 18
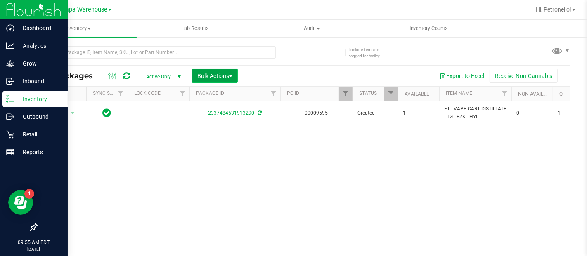
click at [230, 76] on span "button" at bounding box center [230, 77] width 3 height 2
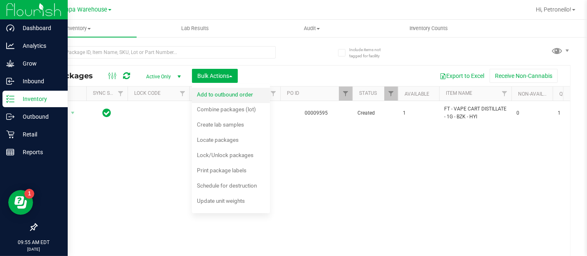
click at [217, 95] on span "Add to outbound order" at bounding box center [225, 94] width 56 height 7
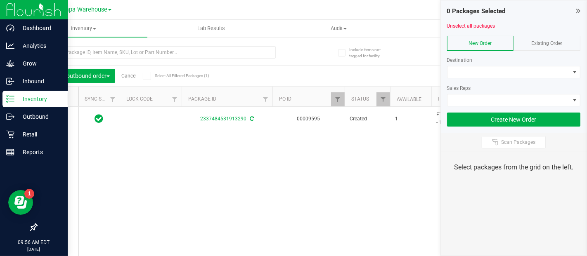
click at [145, 79] on span at bounding box center [147, 76] width 8 height 8
click at [0, 0] on input "Select All Filtered Packages (1)" at bounding box center [0, 0] width 0 height 0
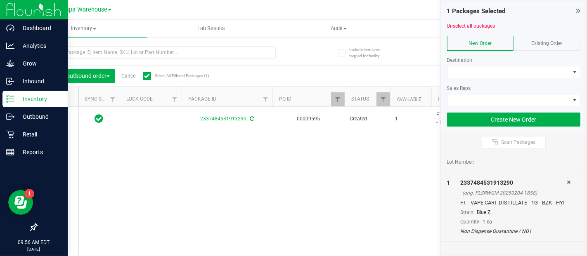
click at [544, 40] on span "Existing Order" at bounding box center [547, 43] width 31 height 6
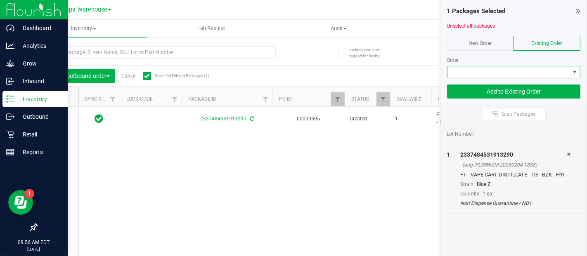
click at [573, 70] on span at bounding box center [575, 72] width 7 height 7
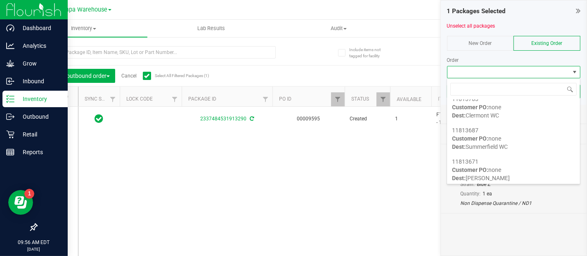
scroll to position [639, 0]
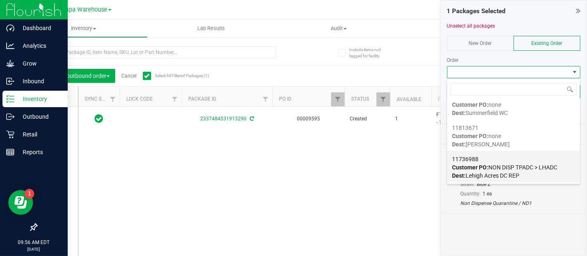
click at [491, 170] on span "Customer PO: NON DISP TPADC > LHADC" at bounding box center [504, 167] width 105 height 7
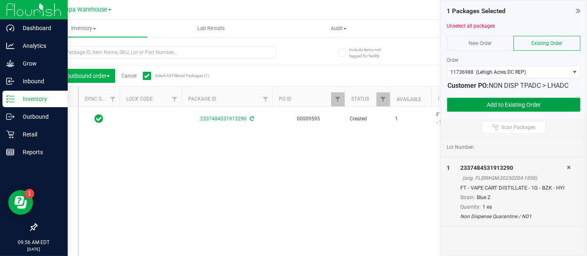
click at [475, 107] on button "Add to Existing Order" at bounding box center [514, 105] width 134 height 14
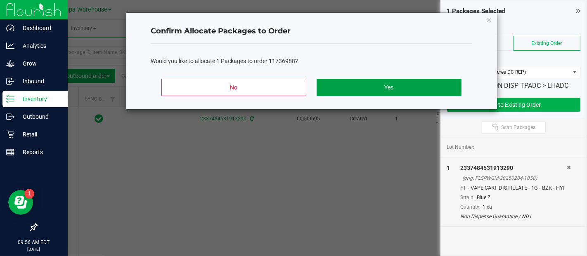
click at [395, 86] on button "Yes" at bounding box center [389, 87] width 145 height 17
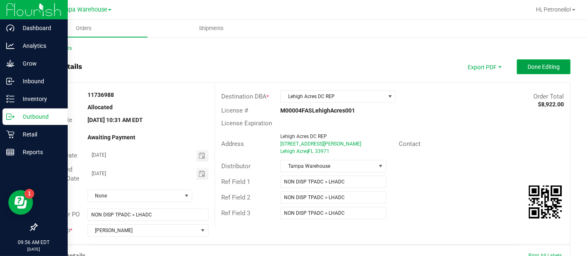
click at [528, 66] on span "Done Editing" at bounding box center [544, 67] width 32 height 7
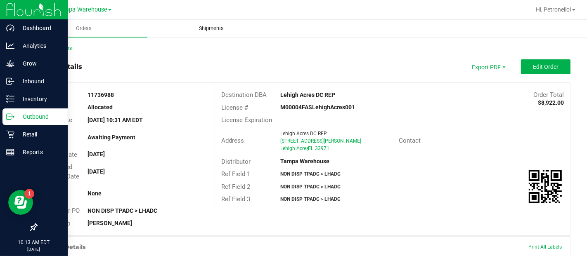
click at [208, 29] on span "Shipments" at bounding box center [211, 28] width 47 height 7
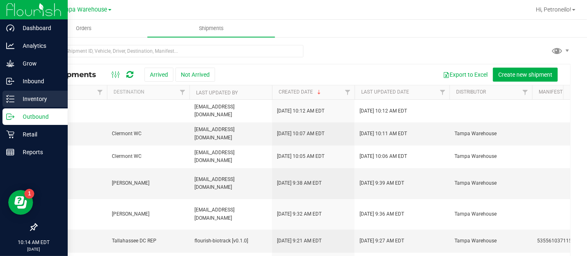
click at [9, 96] on icon at bounding box center [10, 99] width 8 height 8
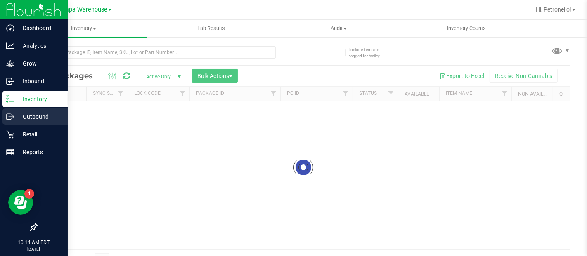
click at [31, 112] on p "Outbound" at bounding box center [39, 117] width 50 height 10
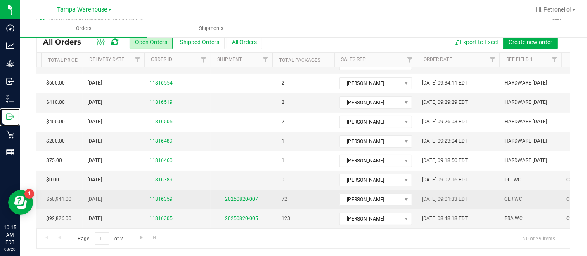
scroll to position [0, 189]
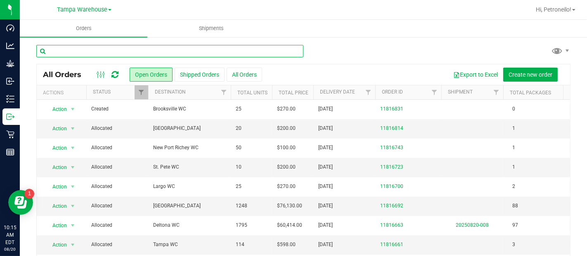
click at [273, 51] on input "text" at bounding box center [169, 51] width 267 height 12
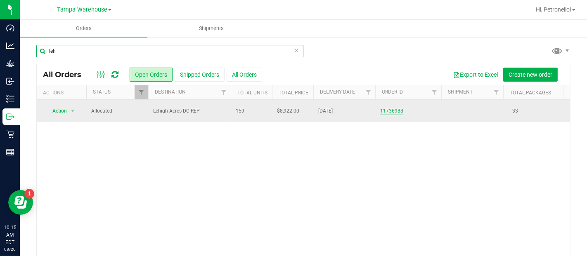
type input "leh"
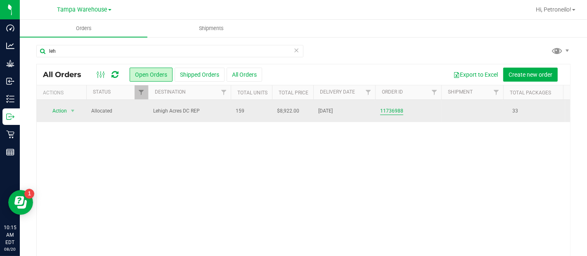
click at [386, 109] on link "11736988" at bounding box center [391, 111] width 23 height 8
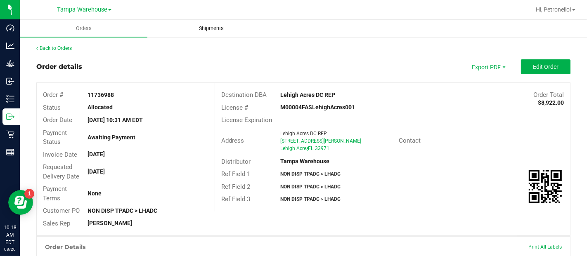
click at [207, 30] on span "Shipments" at bounding box center [211, 28] width 47 height 7
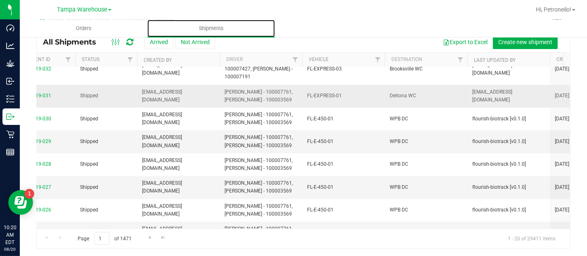
scroll to position [0, 145]
